Goal: Task Accomplishment & Management: Manage account settings

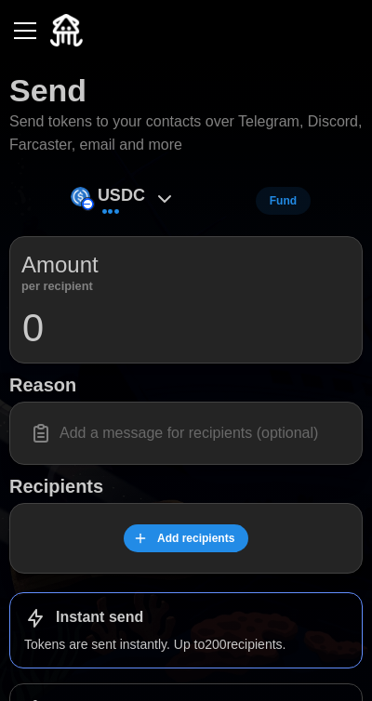
click at [21, 32] on div "button" at bounding box center [25, 31] width 22 height 2
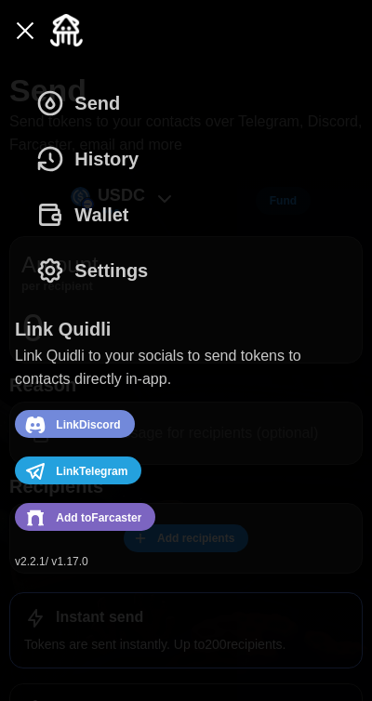
click at [64, 156] on icon "dots" at bounding box center [50, 159] width 30 height 30
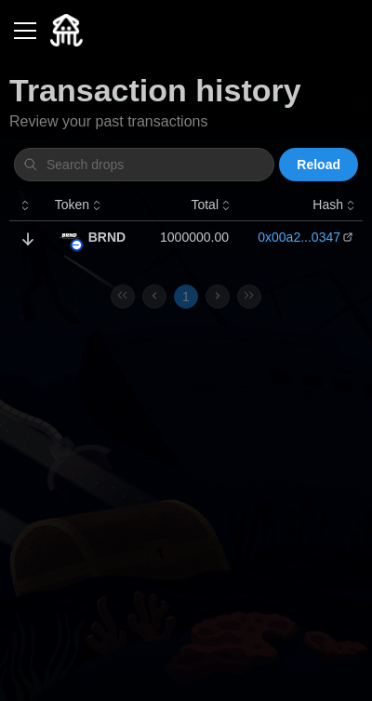
click at [23, 30] on div "button" at bounding box center [25, 31] width 22 height 2
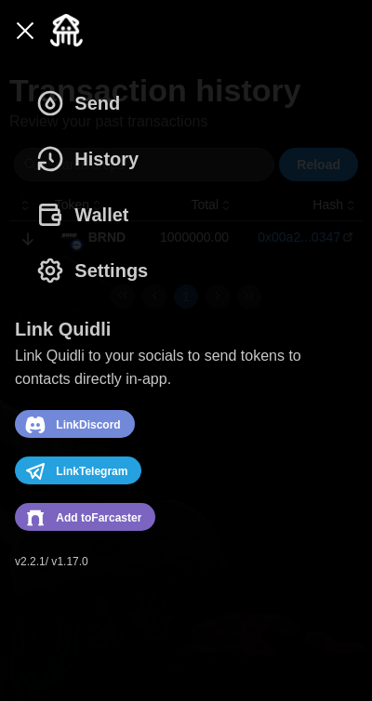
click at [153, 221] on button "Wallet" at bounding box center [87, 215] width 144 height 56
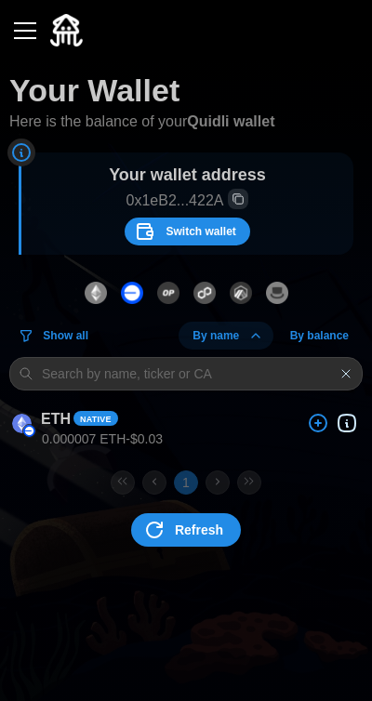
click at [156, 234] on icon "dots" at bounding box center [145, 231] width 22 height 22
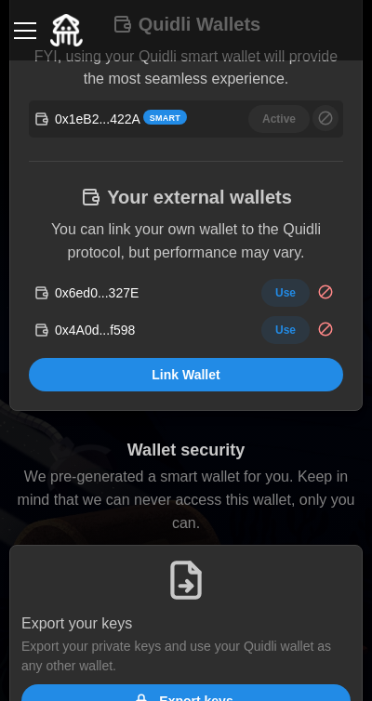
scroll to position [429, 0]
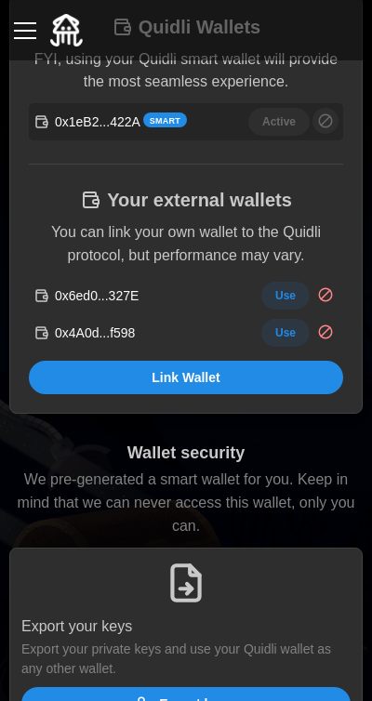
click at [289, 289] on span "Use" at bounding box center [285, 296] width 20 height 26
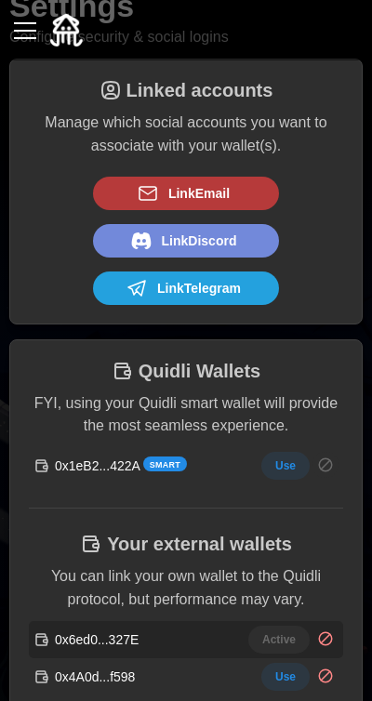
scroll to position [0, 0]
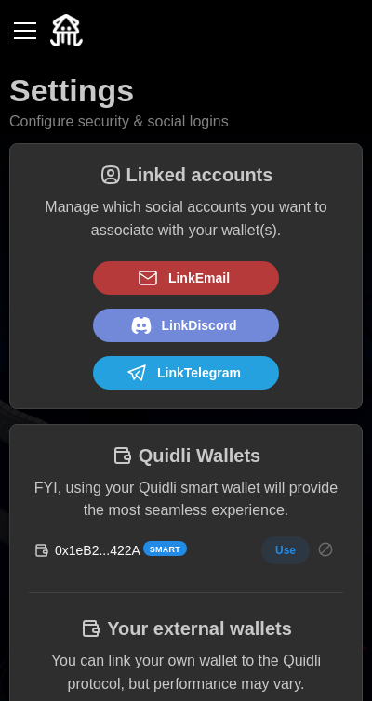
click at [18, 40] on button "button" at bounding box center [25, 31] width 32 height 32
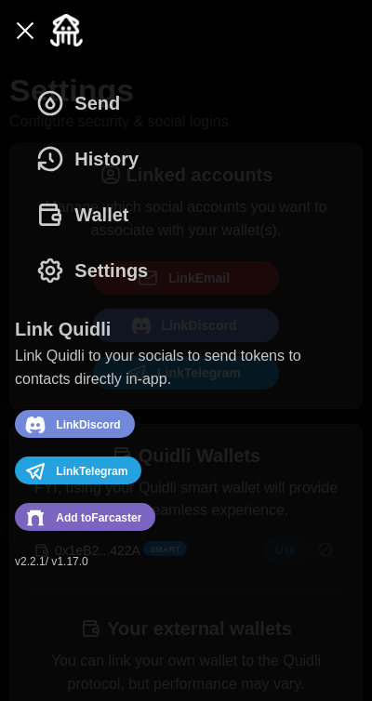
click at [121, 216] on span "Wallet" at bounding box center [101, 215] width 54 height 54
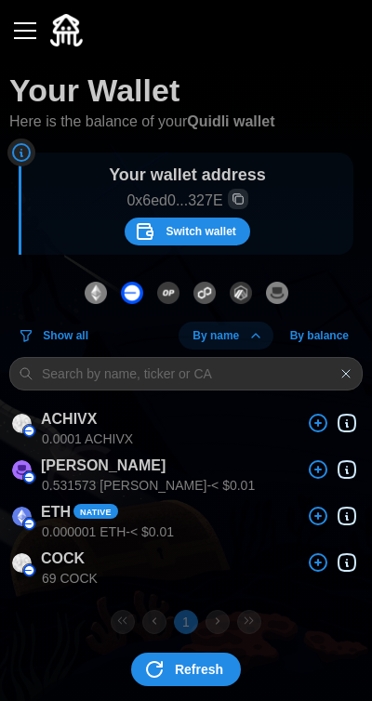
scroll to position [11, 0]
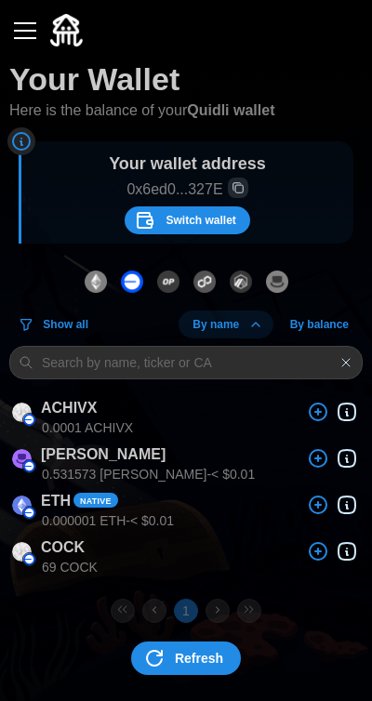
click at [213, 206] on button "Switch wallet" at bounding box center [188, 220] width 126 height 28
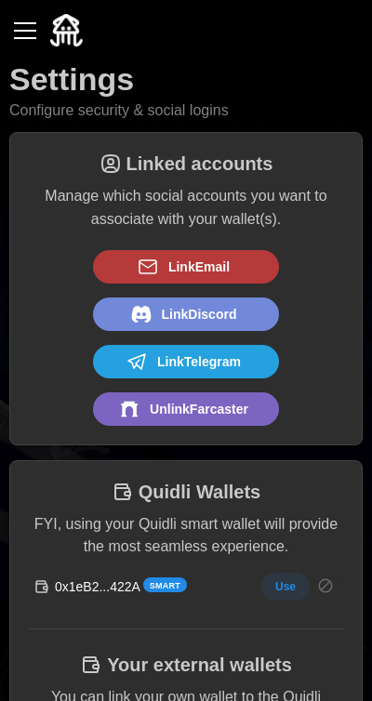
click at [225, 207] on p "Manage which social accounts you want to associate with your wallet(s)." at bounding box center [186, 208] width 314 height 46
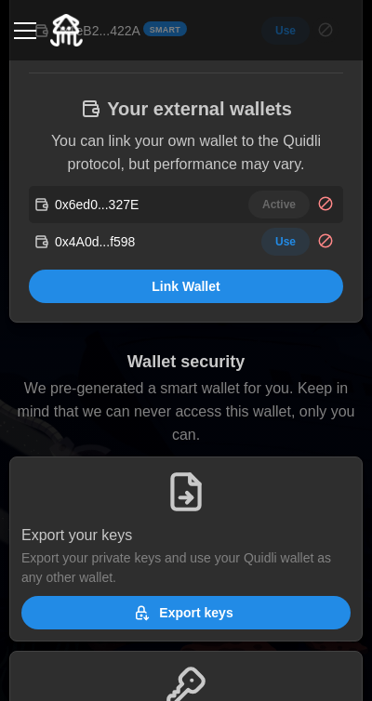
scroll to position [521, 0]
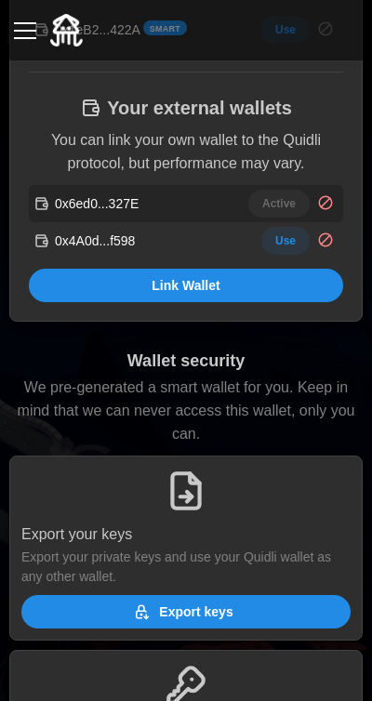
click at [285, 241] on span "Use" at bounding box center [285, 241] width 20 height 26
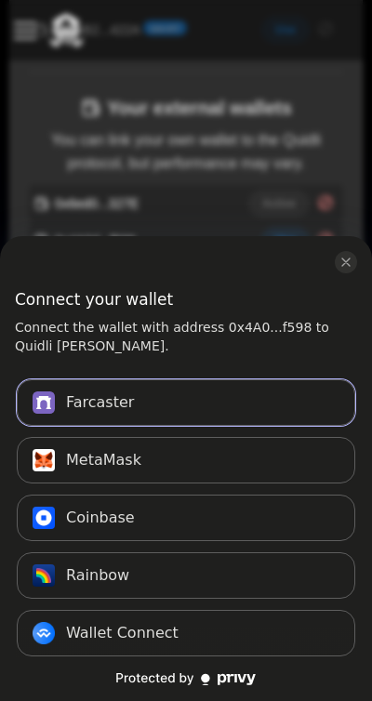
click at [131, 404] on button "Farcaster Connect" at bounding box center [186, 402] width 338 height 46
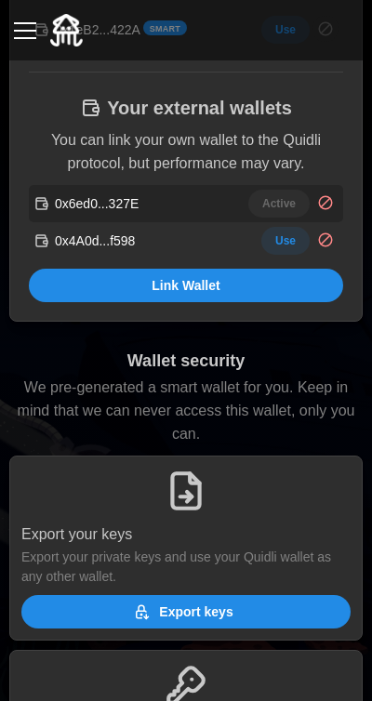
click at [286, 250] on span "Use" at bounding box center [285, 241] width 20 height 26
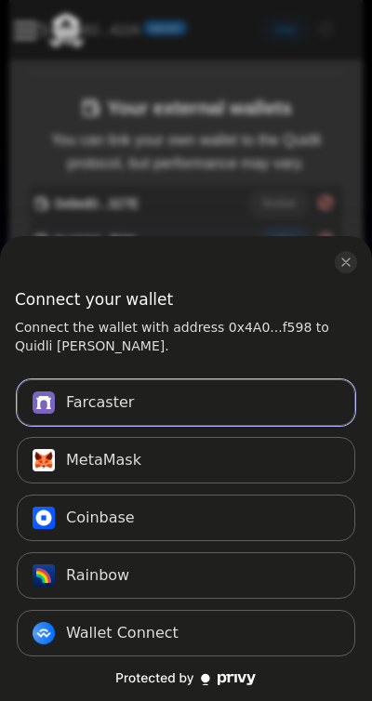
click at [285, 394] on button "Farcaster Connect" at bounding box center [186, 402] width 338 height 46
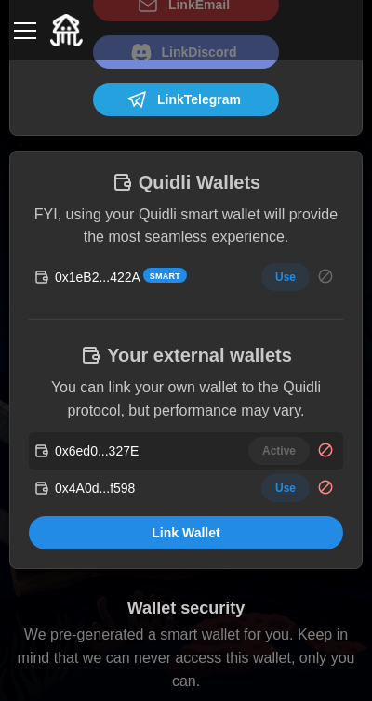
scroll to position [0, 0]
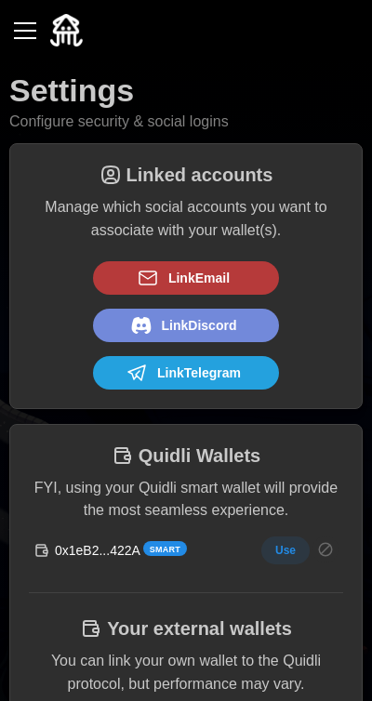
click at [24, 30] on div "button" at bounding box center [25, 31] width 22 height 2
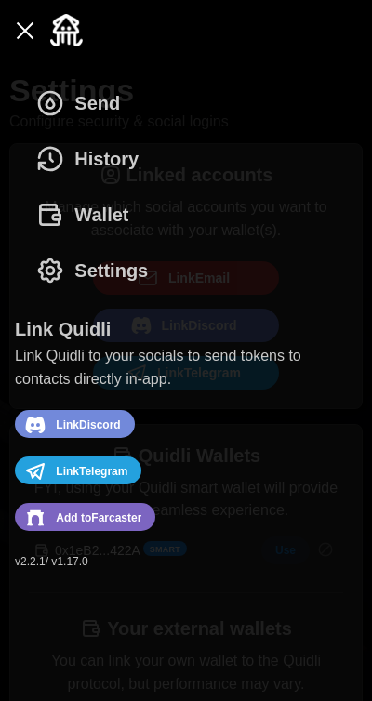
click at [169, 226] on div "Send History Wallet Settings" at bounding box center [186, 186] width 342 height 223
click at [55, 205] on icon "dots" at bounding box center [50, 215] width 30 height 30
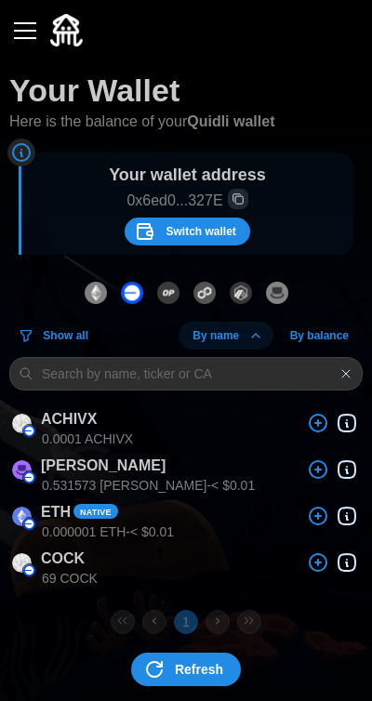
click at [191, 244] on span "Switch wallet" at bounding box center [201, 232] width 70 height 26
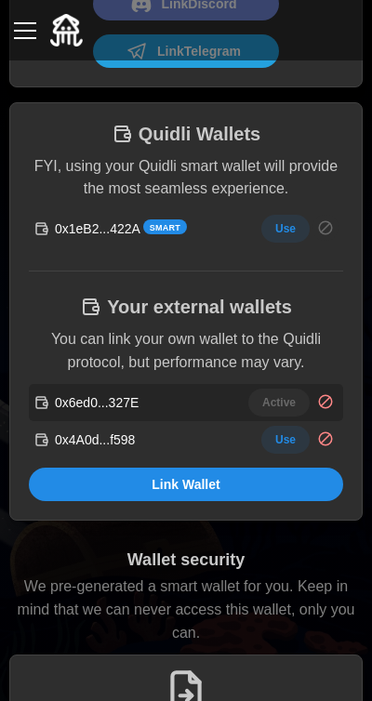
scroll to position [324, 0]
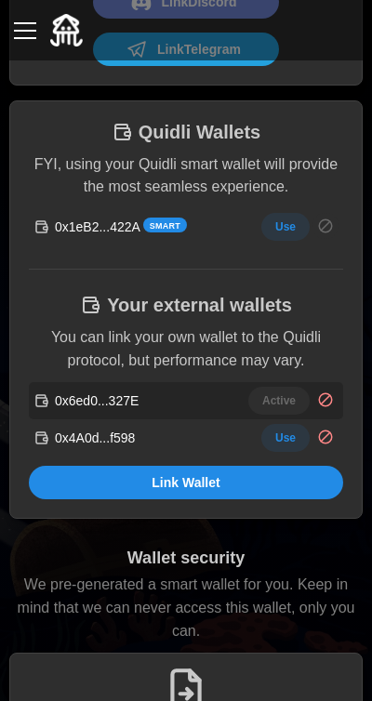
click at [286, 435] on span "Use" at bounding box center [285, 438] width 20 height 26
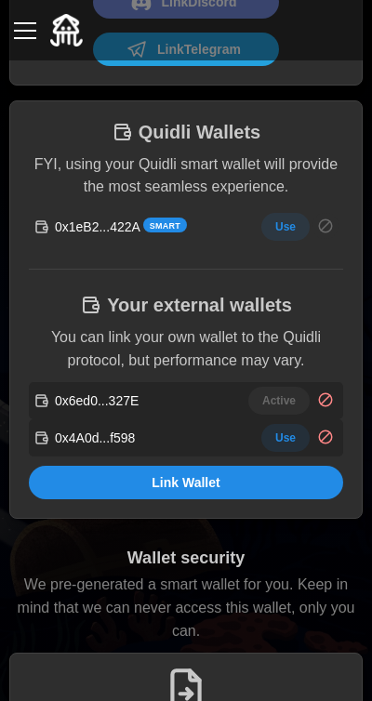
click at [279, 438] on span "Use" at bounding box center [285, 438] width 20 height 26
click at [76, 430] on p "0x4A0d...f598" at bounding box center [95, 438] width 80 height 19
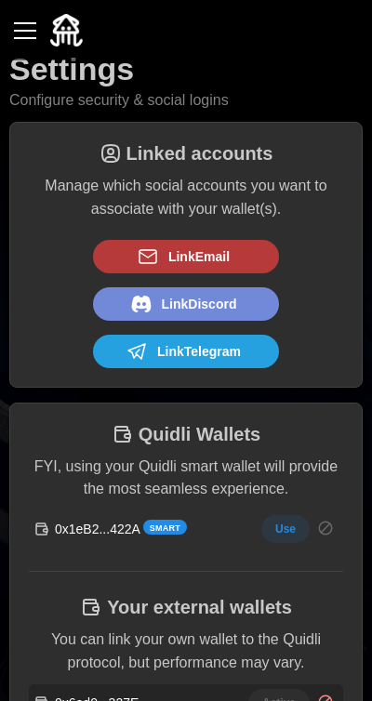
scroll to position [0, 0]
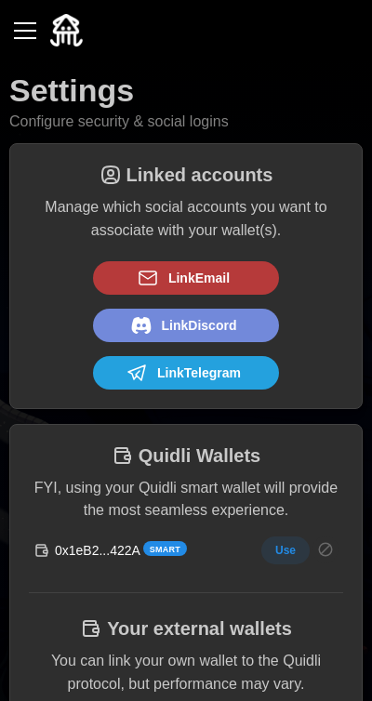
click at [29, 23] on button "button" at bounding box center [25, 31] width 32 height 32
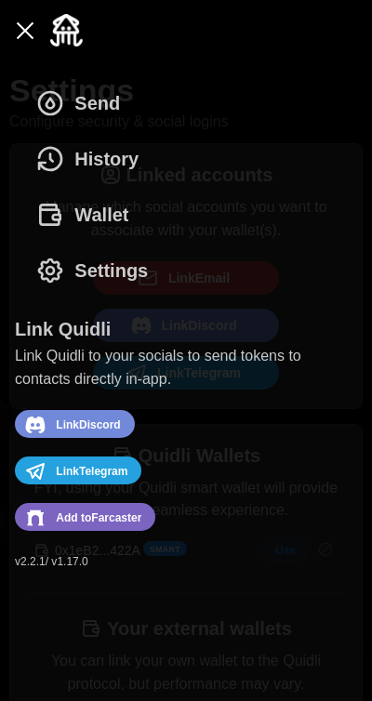
click at [125, 163] on span "History" at bounding box center [106, 159] width 64 height 54
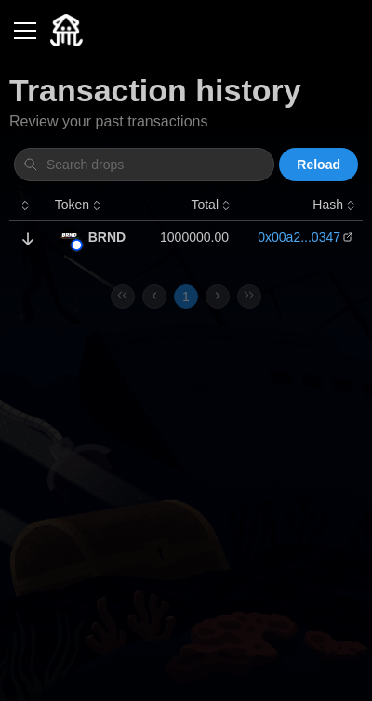
click at [319, 240] on link "0x00a2...0347" at bounding box center [299, 237] width 83 height 19
